Goal: Information Seeking & Learning: Learn about a topic

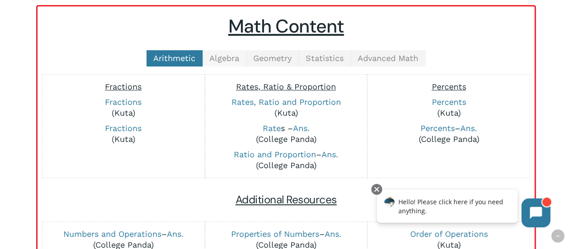
click at [225, 62] on span "Algebra" at bounding box center [224, 57] width 30 height 9
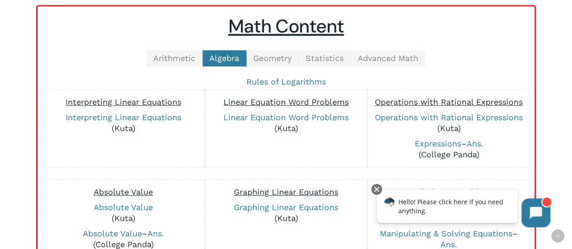
click at [367, 59] on span "Advanced Math" at bounding box center [388, 57] width 61 height 9
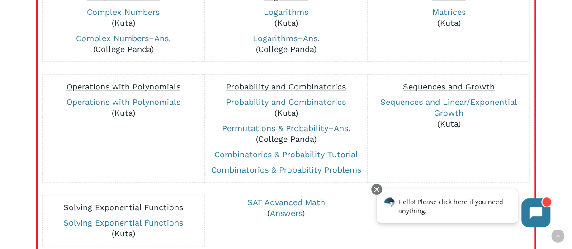
scroll to position [308, 0]
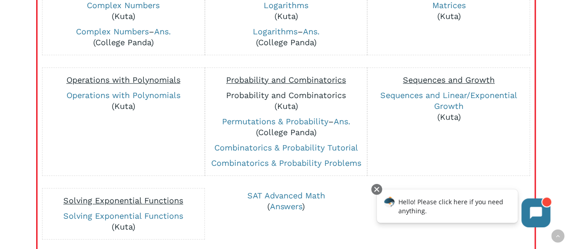
click at [303, 92] on link "Probability and Combinatorics" at bounding box center [286, 94] width 120 height 9
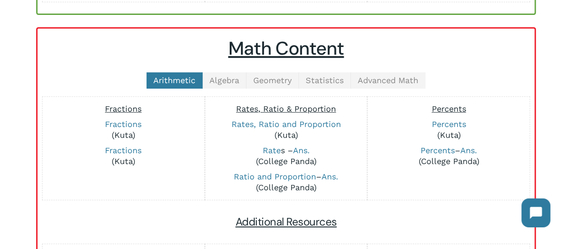
scroll to position [189, 0]
click at [380, 80] on span "Advanced Math" at bounding box center [388, 80] width 61 height 9
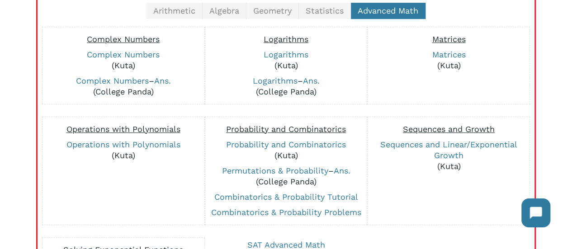
scroll to position [263, 0]
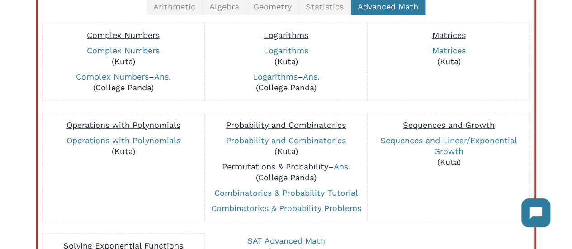
click at [295, 163] on link "Permutations & Probability" at bounding box center [275, 166] width 106 height 9
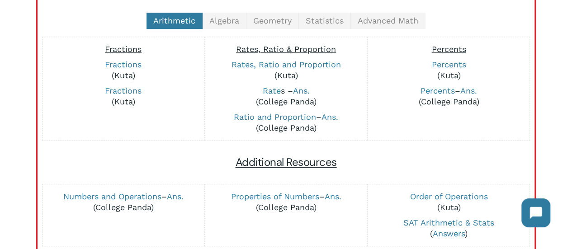
scroll to position [246, 0]
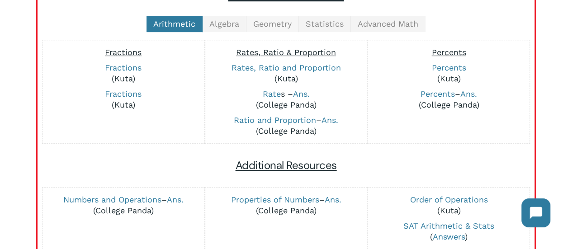
click at [279, 28] on link "Geometry" at bounding box center [272, 24] width 52 height 16
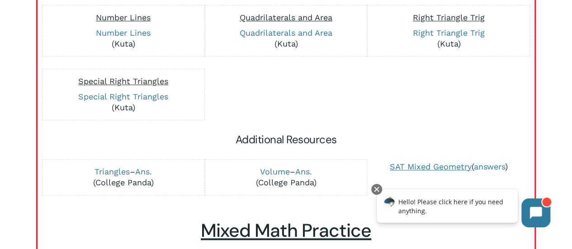
scroll to position [461, 0]
click at [280, 169] on link "Volume" at bounding box center [275, 170] width 30 height 9
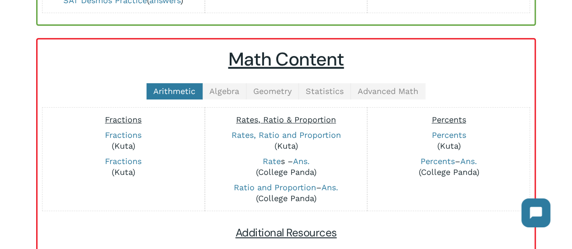
scroll to position [178, 0]
click at [271, 93] on span "Geometry" at bounding box center [272, 91] width 38 height 9
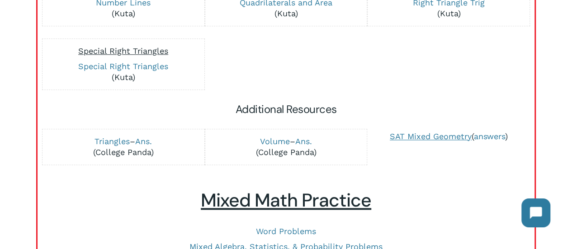
scroll to position [507, 0]
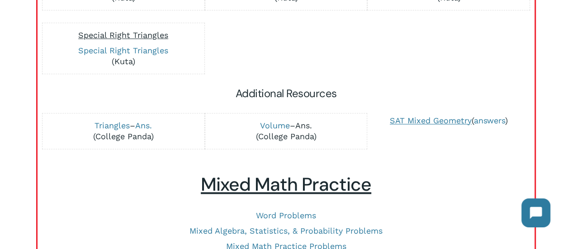
click at [307, 121] on link "Ans." at bounding box center [303, 125] width 17 height 9
